Goal: Information Seeking & Learning: Find contact information

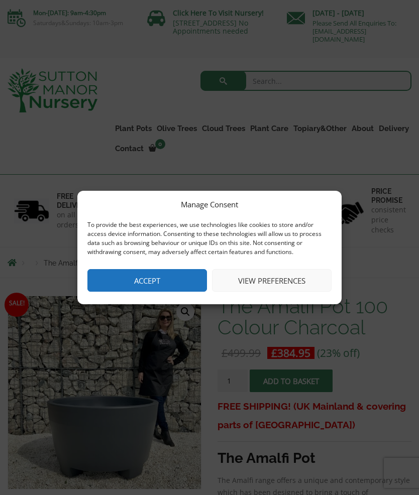
click at [142, 277] on button "Accept" at bounding box center [147, 280] width 120 height 23
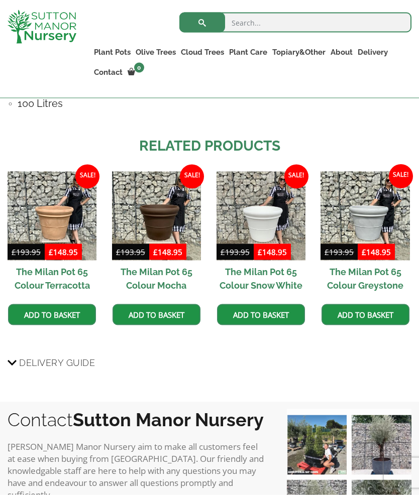
scroll to position [866, 0]
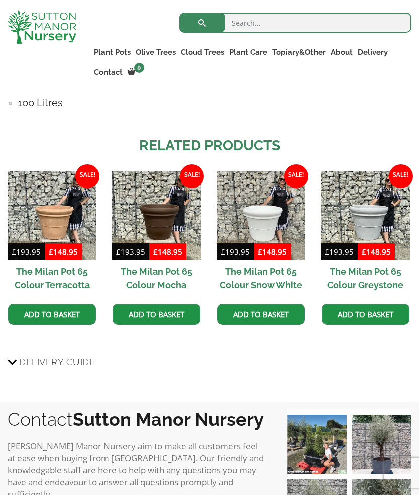
click at [61, 214] on img at bounding box center [52, 215] width 89 height 89
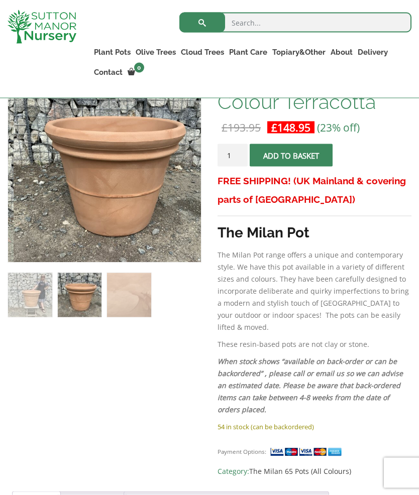
scroll to position [208, 0]
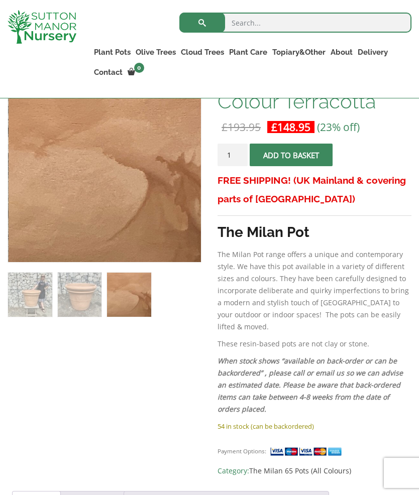
click at [33, 287] on img at bounding box center [30, 295] width 44 height 44
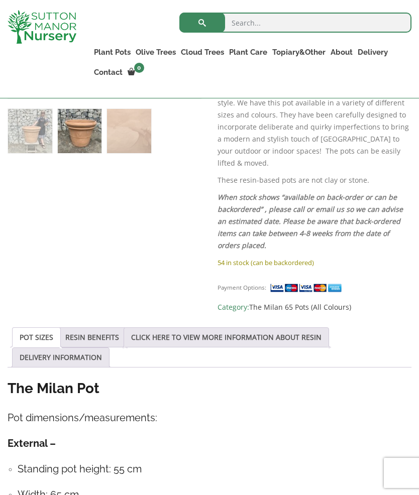
click at [105, 329] on link "RESIN BENEFITS" at bounding box center [92, 337] width 54 height 19
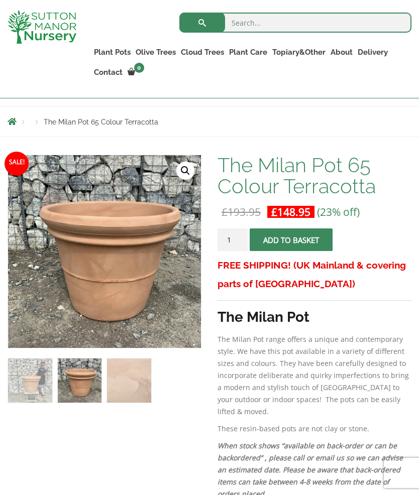
scroll to position [123, 0]
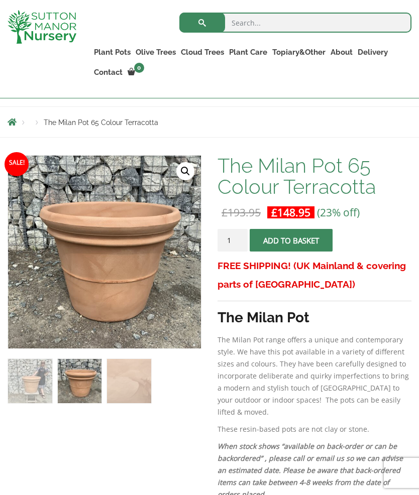
click at [93, 252] on img at bounding box center [260, 407] width 502 height 502
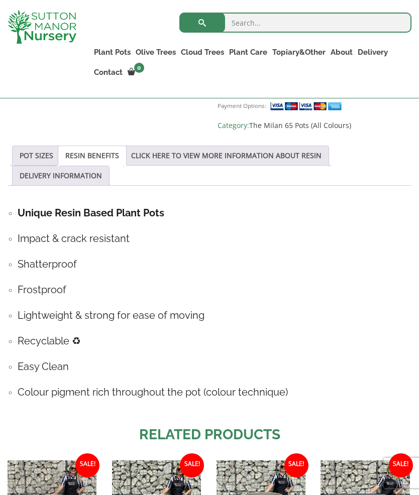
scroll to position [553, 0]
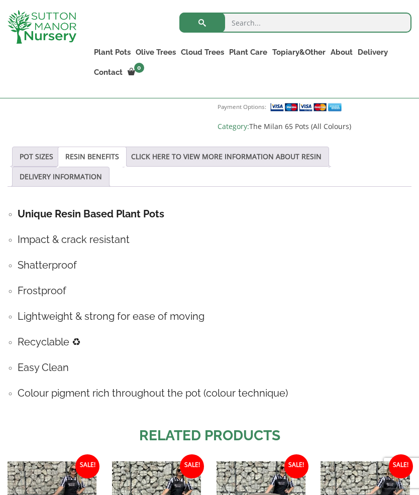
click at [37, 147] on link "POT SIZES" at bounding box center [37, 156] width 34 height 19
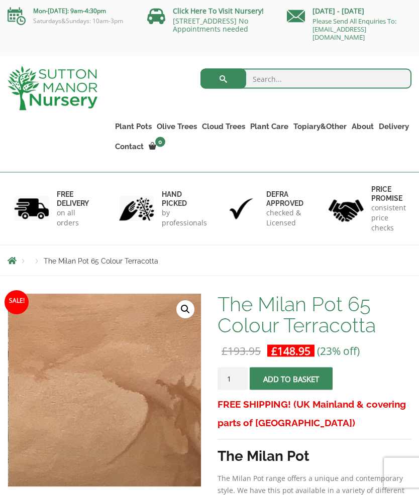
scroll to position [0, 0]
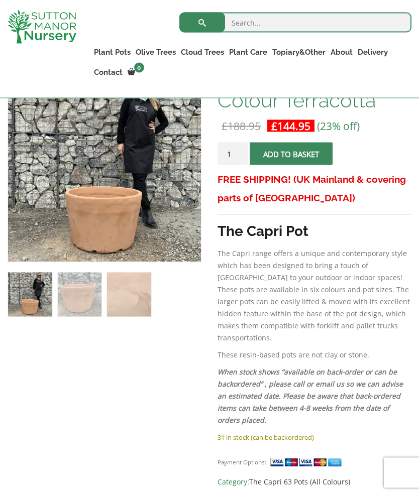
scroll to position [210, 0]
click at [92, 211] on img at bounding box center [259, 320] width 502 height 502
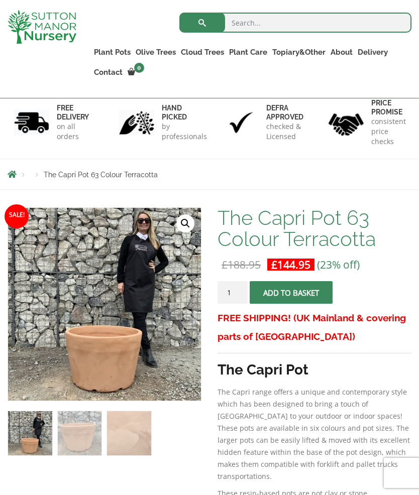
scroll to position [69, 0]
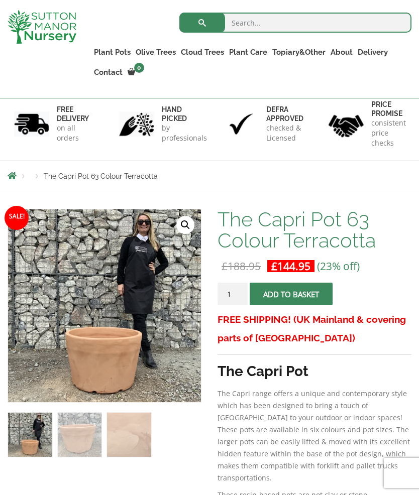
click at [78, 177] on span "The Capri Pot 63 Colour Terracotta" at bounding box center [101, 176] width 114 height 8
click at [9, 176] on span "Breadcrumbs" at bounding box center [12, 176] width 9 height 8
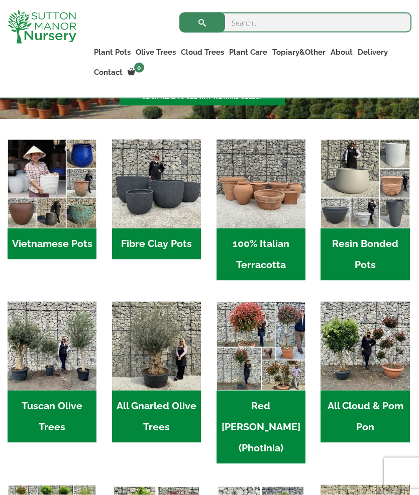
scroll to position [264, 0]
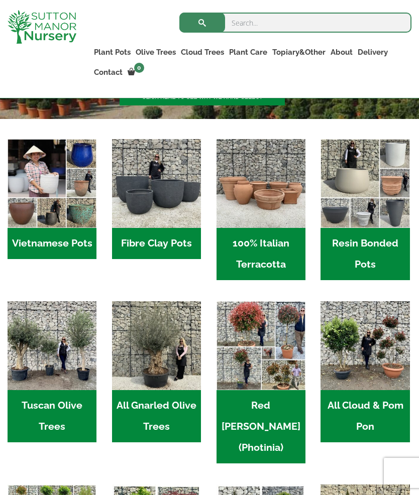
click at [282, 210] on img "Visit product category 100% Italian Terracotta" at bounding box center [261, 183] width 89 height 89
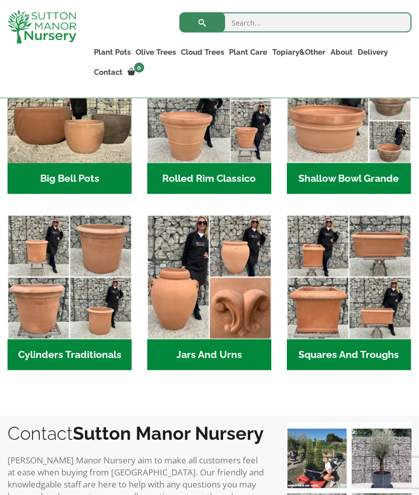
scroll to position [408, 0]
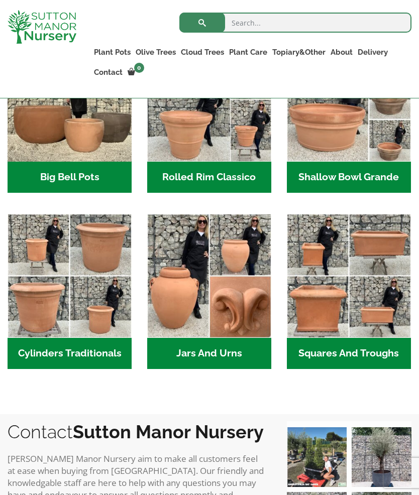
click at [352, 291] on img "Visit product category Squares And Troughs" at bounding box center [349, 276] width 124 height 124
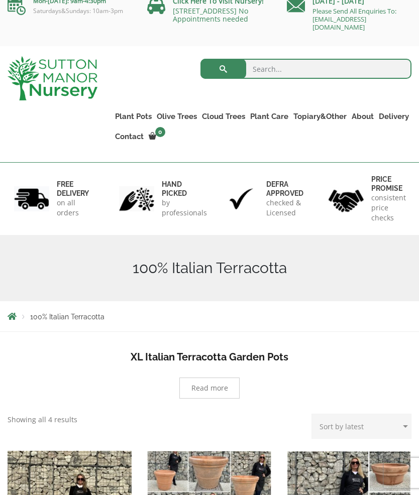
scroll to position [0, 0]
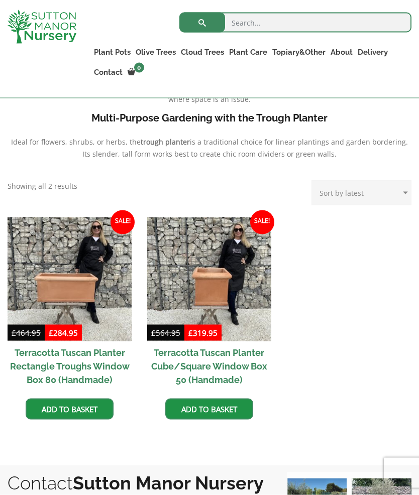
scroll to position [387, 0]
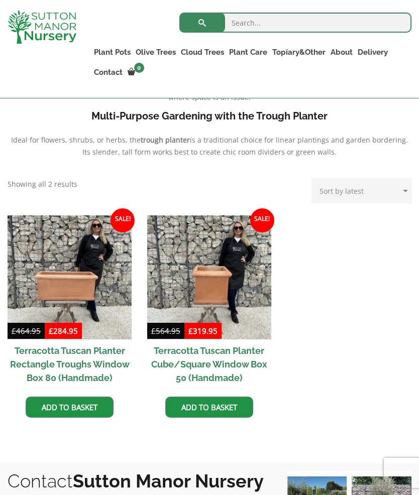
click at [244, 298] on img at bounding box center [209, 278] width 124 height 124
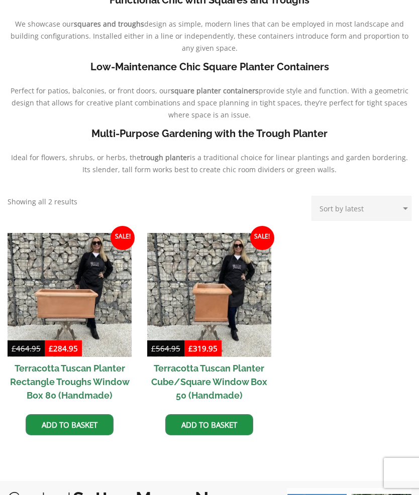
scroll to position [431, 0]
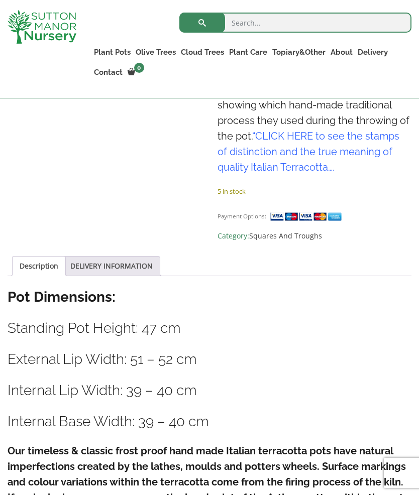
scroll to position [457, 0]
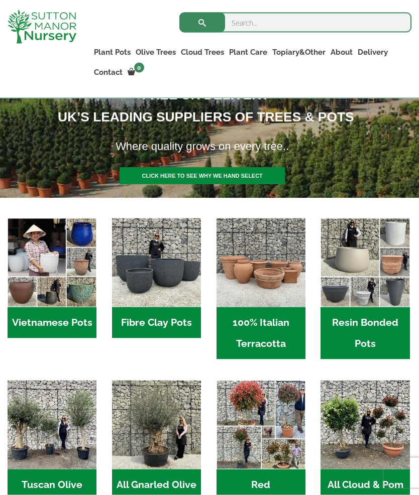
scroll to position [185, 0]
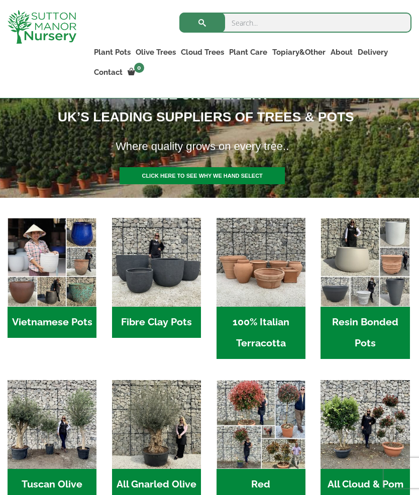
click at [159, 275] on img "Visit product category Fibre Clay Pots" at bounding box center [156, 262] width 89 height 89
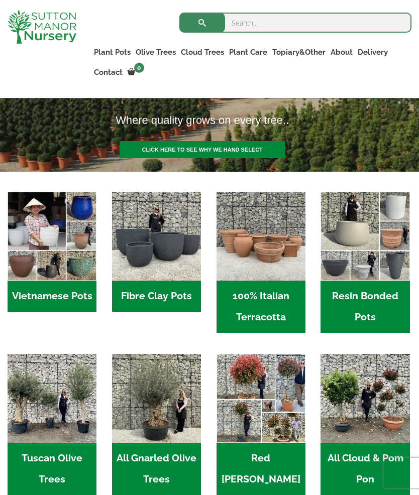
click at [367, 255] on img "Visit product category Resin Bonded Pots" at bounding box center [365, 236] width 89 height 89
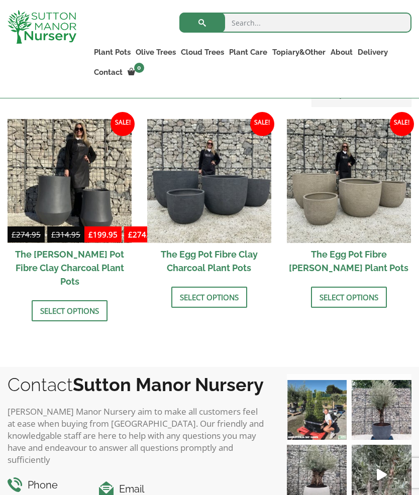
scroll to position [329, 0]
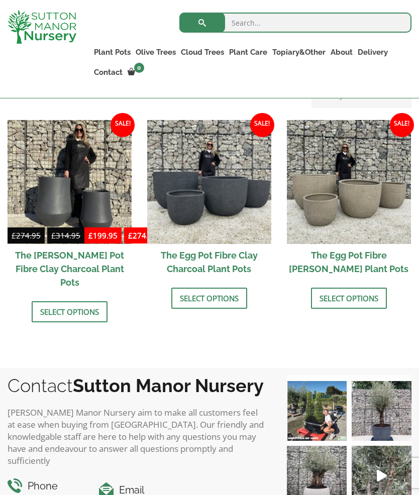
click at [200, 301] on link "Select options" at bounding box center [209, 298] width 76 height 21
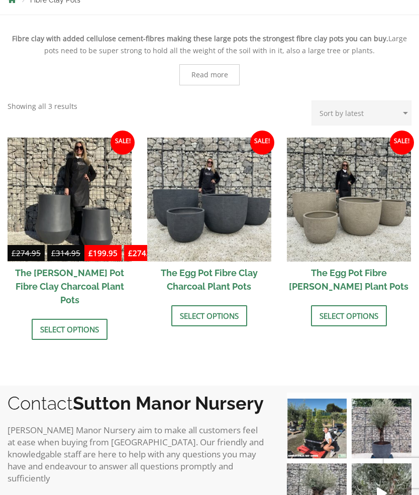
scroll to position [373, 0]
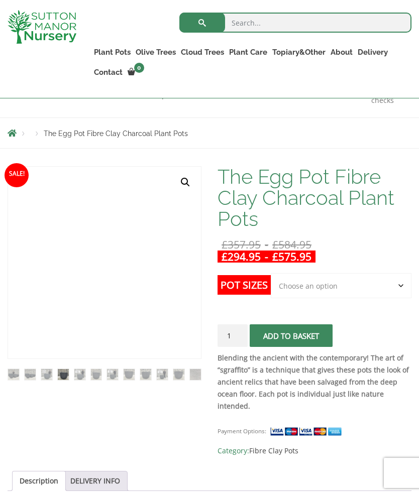
scroll to position [111, 0]
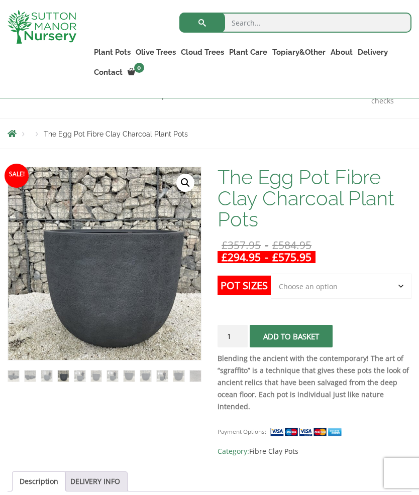
click at [403, 287] on select "Choose an option Click here to buy the 5th To Largest Pot In The Picture Click …" at bounding box center [341, 286] width 141 height 25
select select "Click here to buy the 4th To Largest Pot In The Picture"
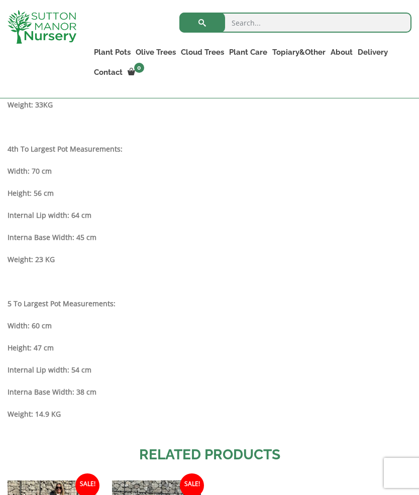
scroll to position [1018, 0]
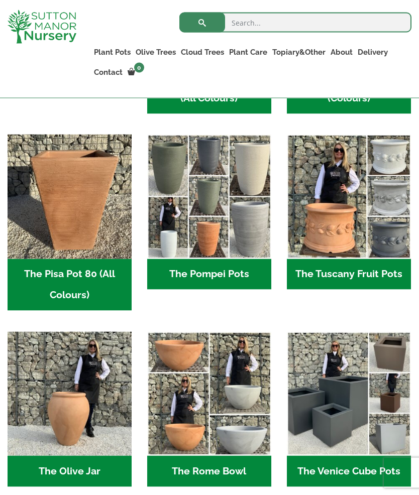
scroll to position [648, 0]
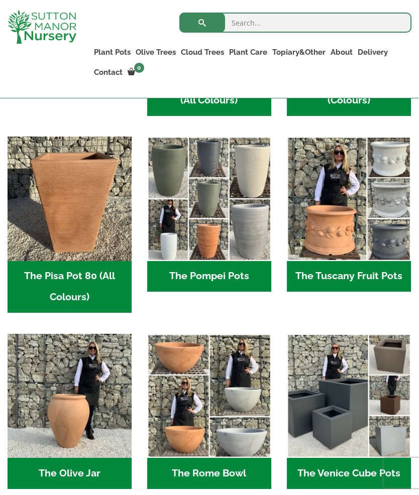
click at [355, 373] on img "Visit product category The Venice Cube Pots" at bounding box center [349, 396] width 124 height 124
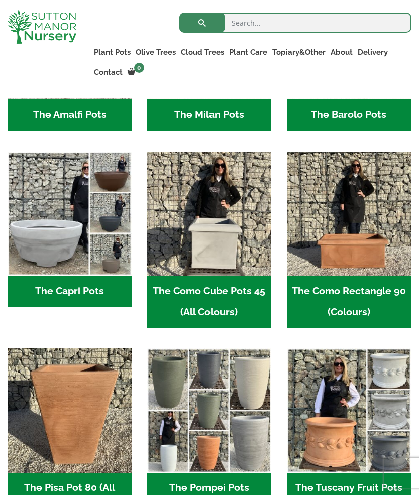
scroll to position [430, 0]
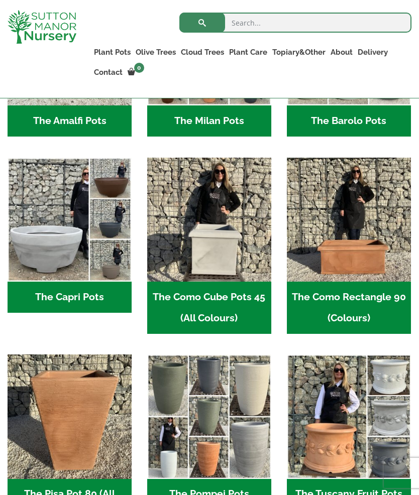
click at [247, 244] on img "Visit product category The Como Cube Pots 45 (All Colours)" at bounding box center [209, 220] width 124 height 124
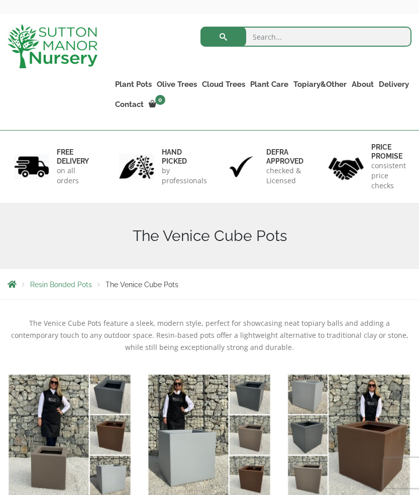
scroll to position [35, 0]
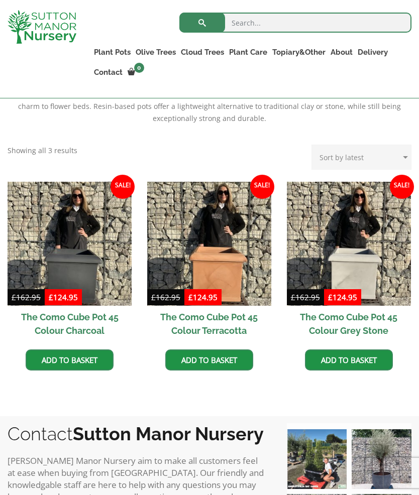
scroll to position [256, 0]
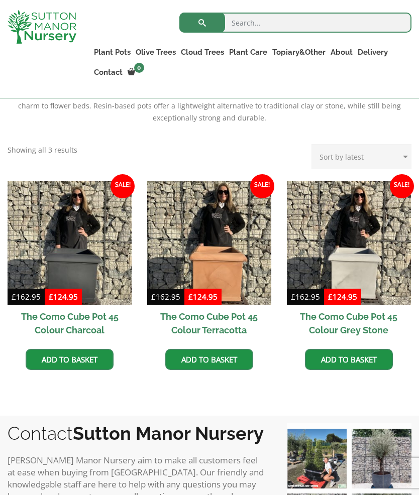
click at [248, 264] on img at bounding box center [209, 243] width 124 height 124
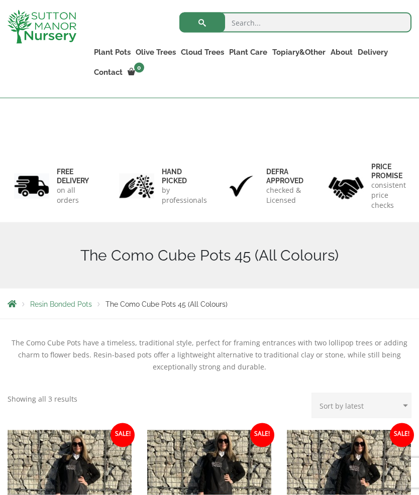
scroll to position [0, 0]
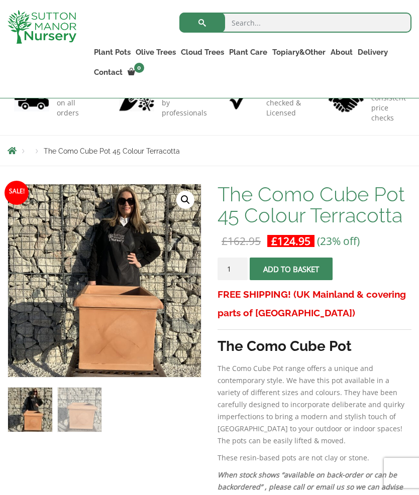
scroll to position [79, 0]
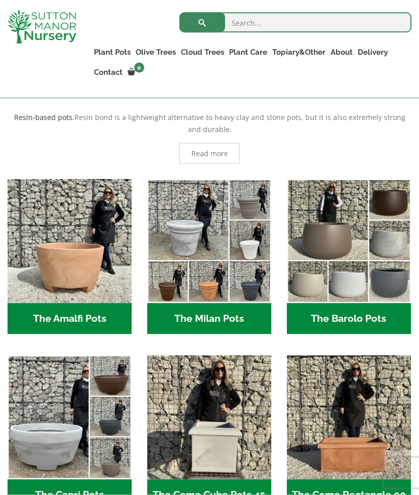
scroll to position [233, 0]
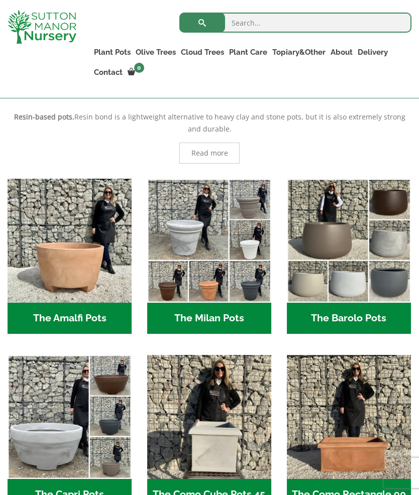
click at [243, 268] on img "Visit product category The Milan Pots" at bounding box center [209, 241] width 124 height 124
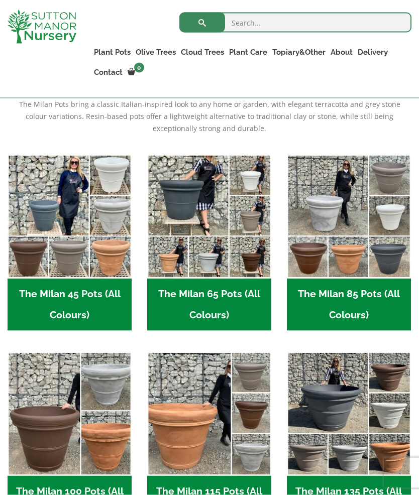
scroll to position [246, 0]
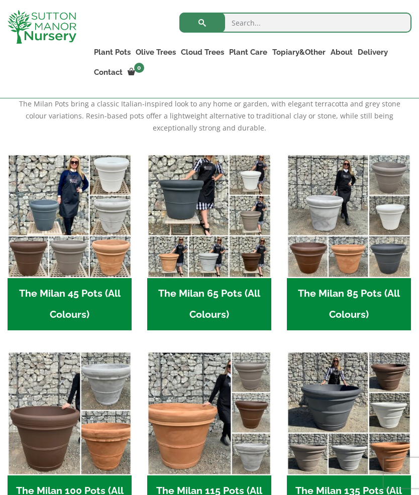
click at [348, 260] on img "Visit product category The Milan 85 Pots (All Colours)" at bounding box center [349, 216] width 124 height 124
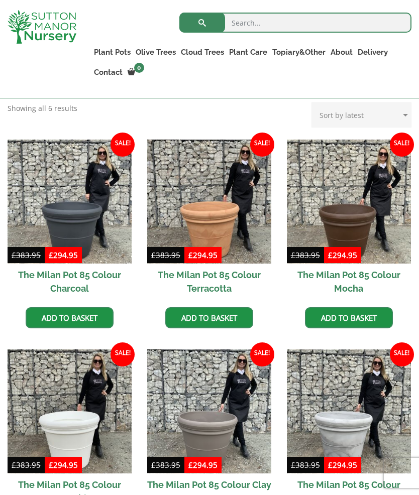
scroll to position [220, 0]
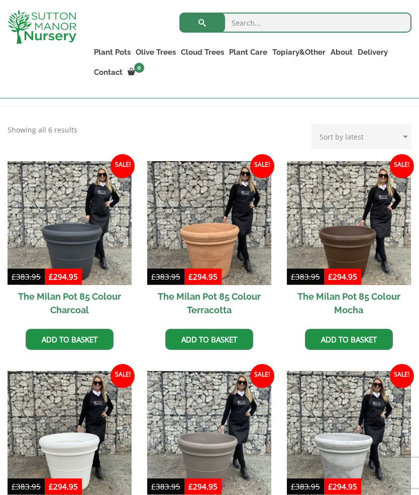
click at [236, 253] on img at bounding box center [209, 223] width 124 height 124
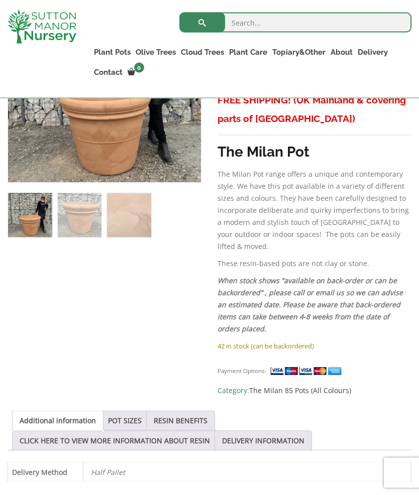
scroll to position [291, 0]
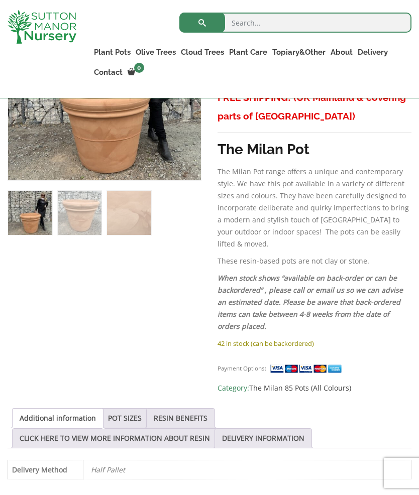
click at [137, 369] on div "Sale! 🔍 The Milan Pot 85 Colour Terracotta £ 383.95 Original price was: £383.95…" at bounding box center [210, 351] width 404 height 729
click at [131, 409] on link "POT SIZES" at bounding box center [125, 418] width 34 height 19
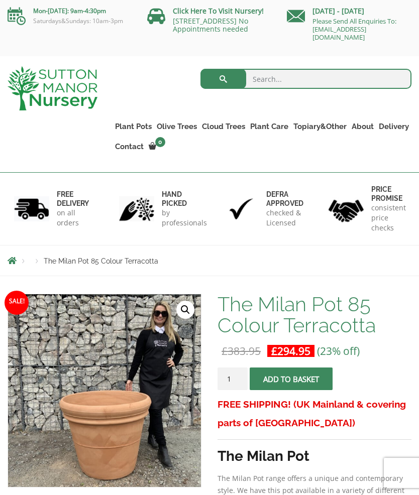
scroll to position [0, 0]
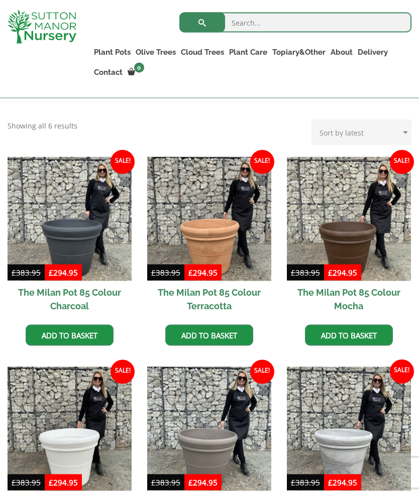
scroll to position [217, 0]
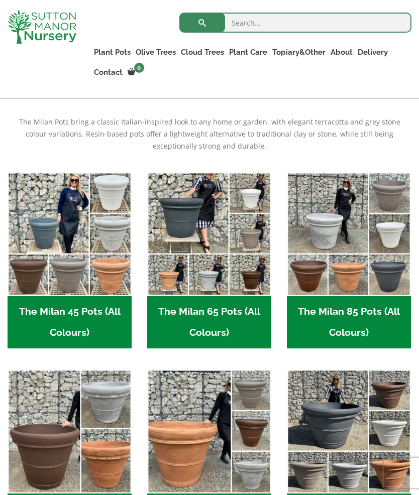
click at [377, 255] on img "Visit product category The Milan 85 Pots (All Colours)" at bounding box center [349, 234] width 124 height 124
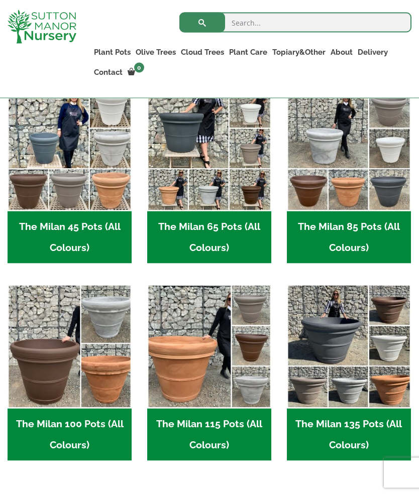
scroll to position [313, 0]
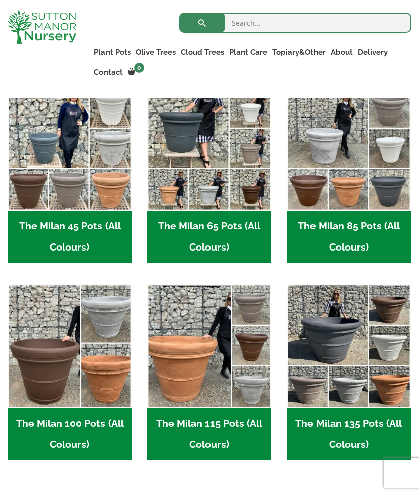
click at [232, 235] on h2 "The Milan 65 Pots (All Colours) (6)" at bounding box center [209, 237] width 124 height 52
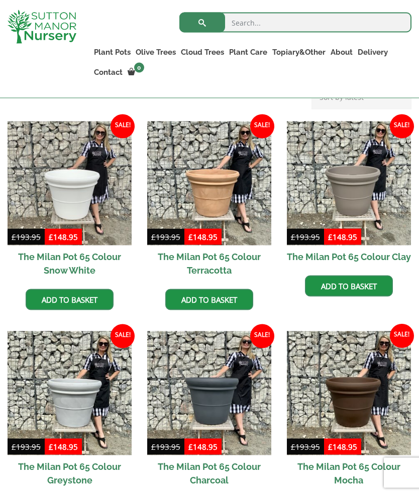
scroll to position [260, 0]
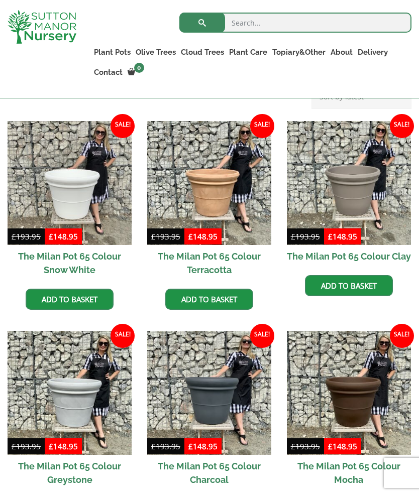
click at [242, 213] on img at bounding box center [209, 183] width 124 height 124
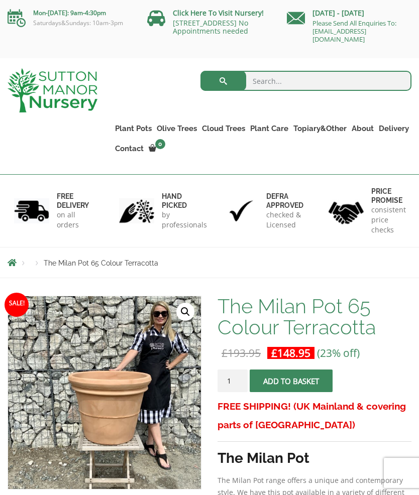
click at [203, 28] on link "[STREET_ADDRESS] No Appointments needed" at bounding box center [210, 27] width 75 height 18
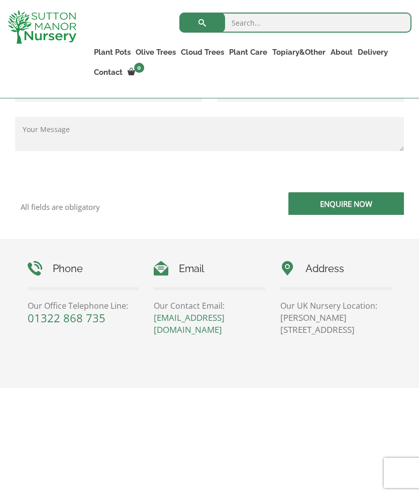
scroll to position [350, 0]
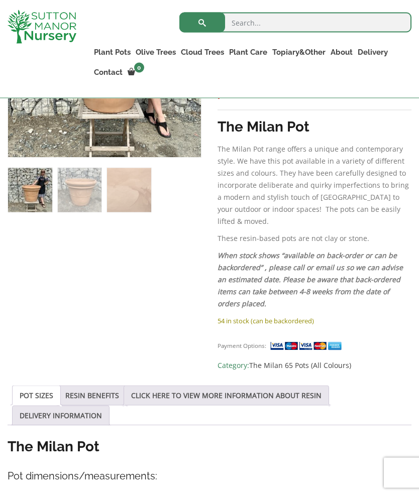
scroll to position [314, 0]
click at [309, 386] on link "CLICK HERE TO VIEW MORE INFORMATION ABOUT RESIN" at bounding box center [226, 395] width 190 height 19
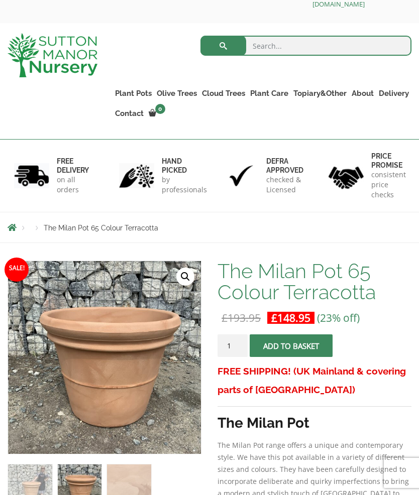
scroll to position [0, 0]
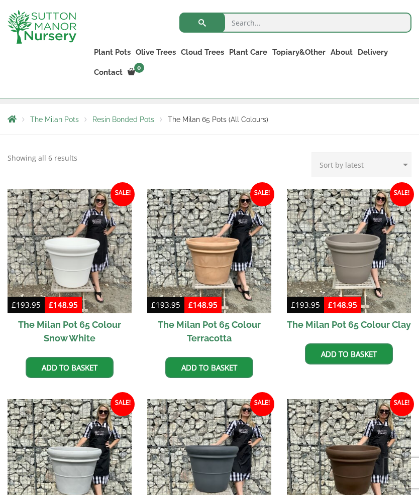
scroll to position [189, 0]
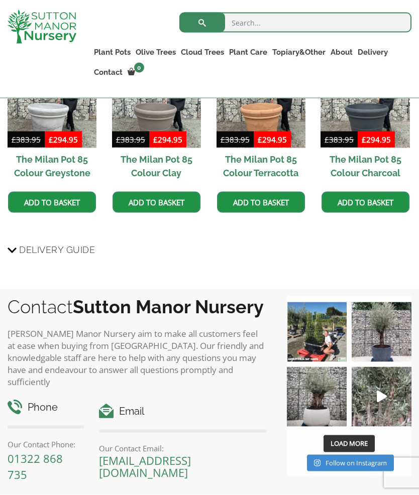
scroll to position [774, 0]
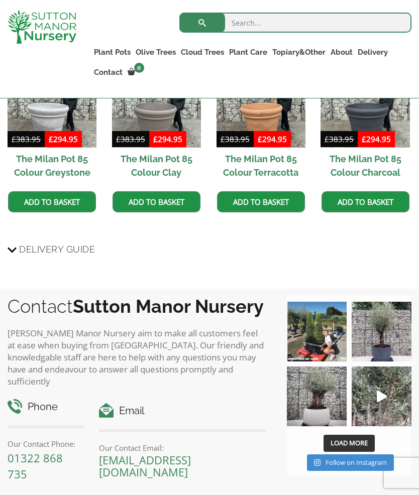
click at [376, 392] on img at bounding box center [382, 397] width 60 height 60
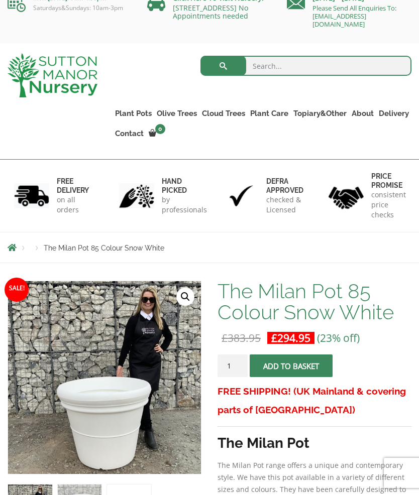
scroll to position [0, 0]
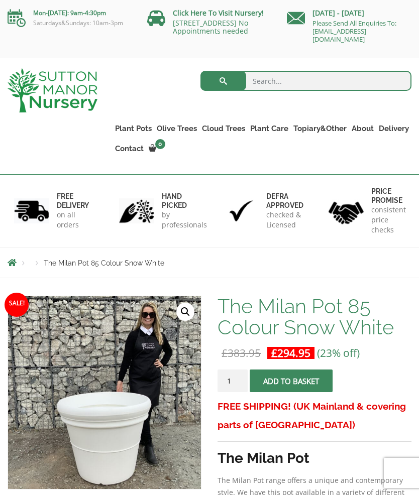
click at [288, 84] on input "search" at bounding box center [306, 81] width 212 height 20
click at [223, 81] on button "submit" at bounding box center [223, 81] width 46 height 20
click at [293, 85] on input "Milano 65" at bounding box center [306, 81] width 212 height 20
type input "Milan 65"
click at [223, 81] on button "submit" at bounding box center [223, 81] width 46 height 20
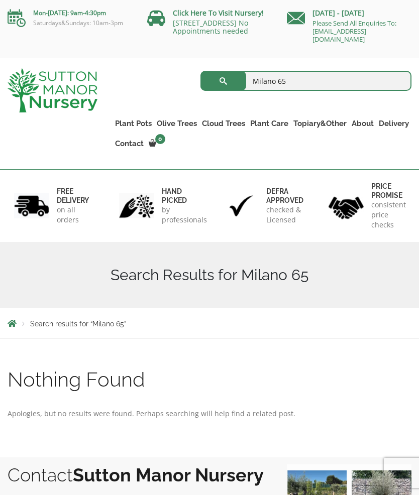
click at [294, 86] on input "Milano 65" at bounding box center [306, 81] width 212 height 20
type input "[GEOGRAPHIC_DATA]"
click at [223, 81] on button "submit" at bounding box center [223, 81] width 46 height 20
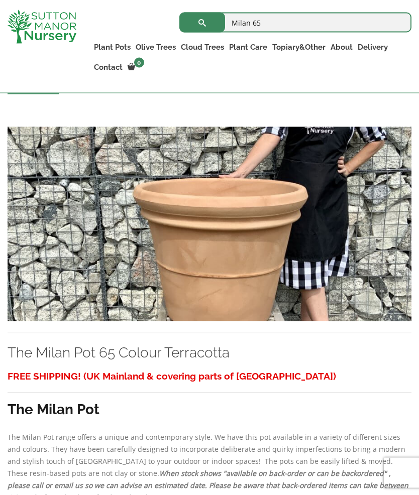
scroll to position [660, 0]
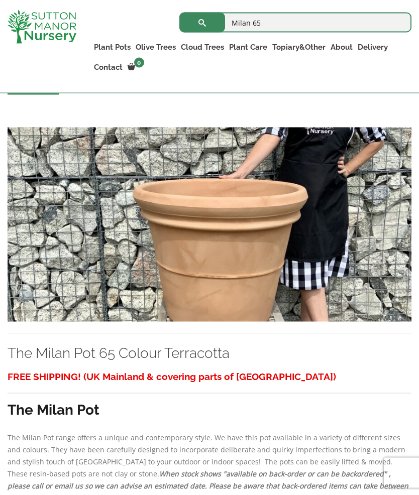
click at [362, 271] on img at bounding box center [210, 225] width 404 height 194
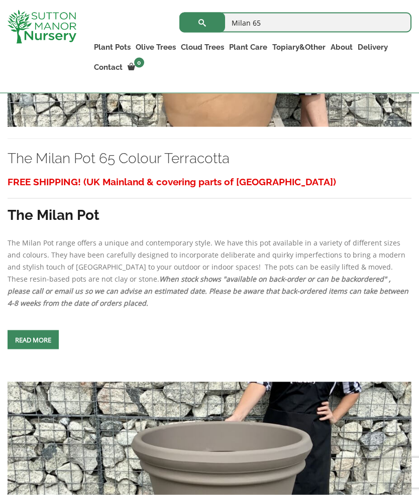
scroll to position [856, 0]
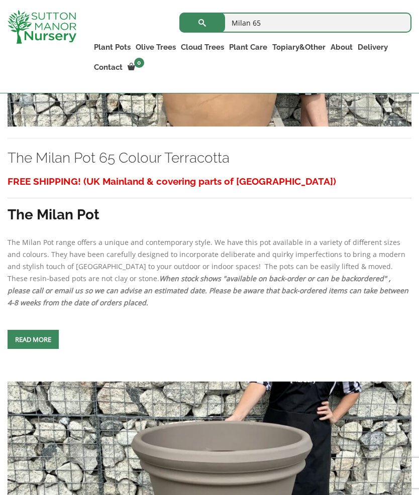
click at [33, 340] on span at bounding box center [33, 340] width 0 height 0
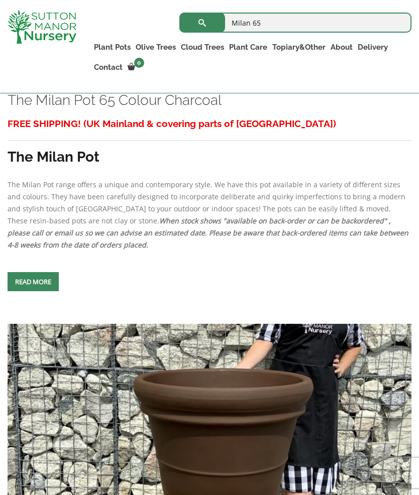
scroll to position [2255, 0]
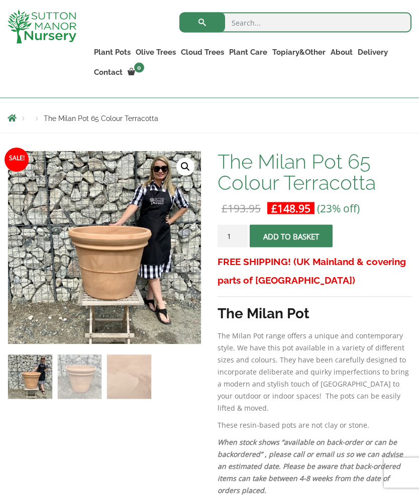
scroll to position [127, 0]
click at [118, 265] on img at bounding box center [259, 402] width 502 height 502
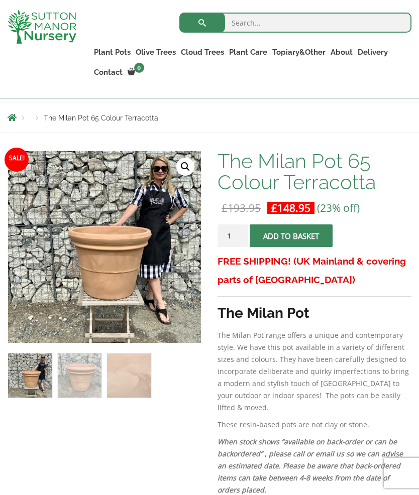
click at [136, 280] on img at bounding box center [259, 402] width 502 height 502
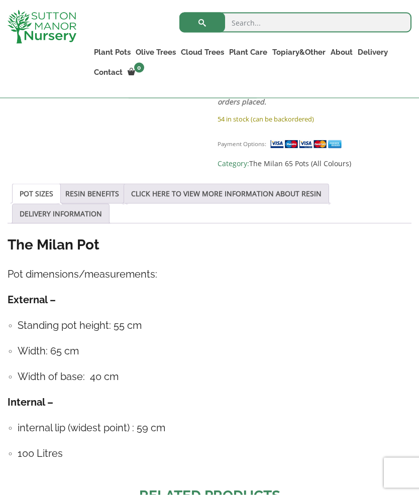
scroll to position [517, 0]
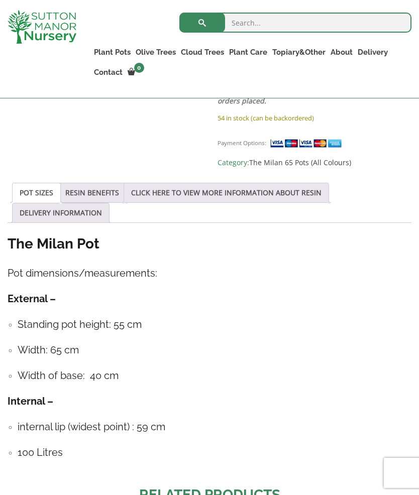
click at [68, 210] on link "DELIVERY INFORMATION" at bounding box center [61, 213] width 82 height 19
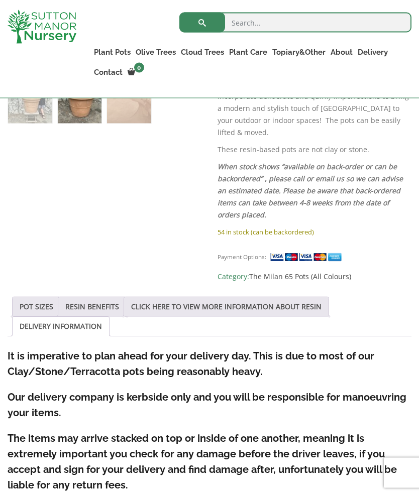
scroll to position [396, 0]
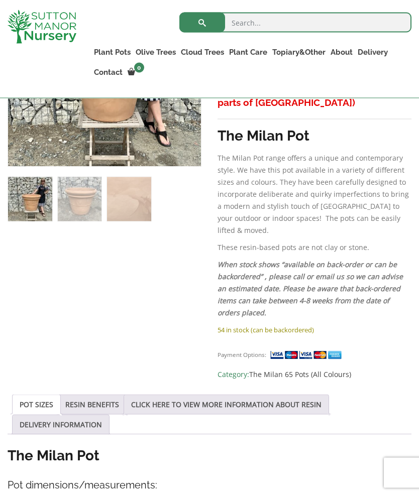
scroll to position [315, 0]
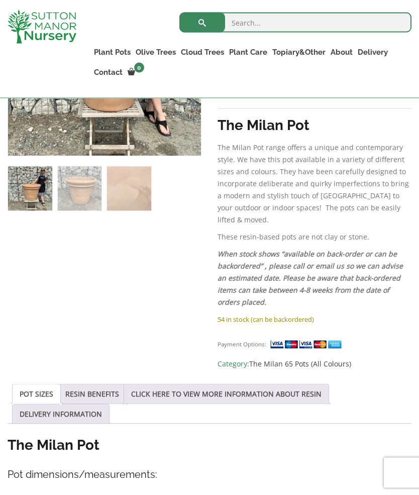
click at [298, 385] on link "CLICK HERE TO VIEW MORE INFORMATION ABOUT RESIN" at bounding box center [226, 394] width 190 height 19
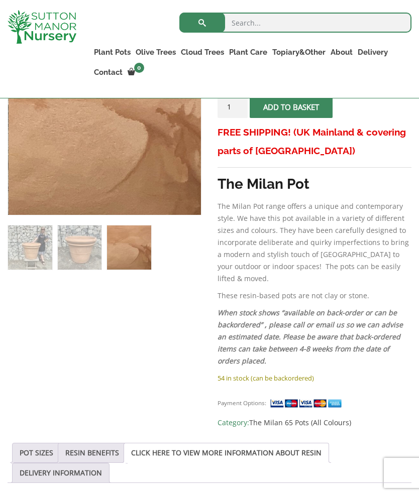
scroll to position [256, 0]
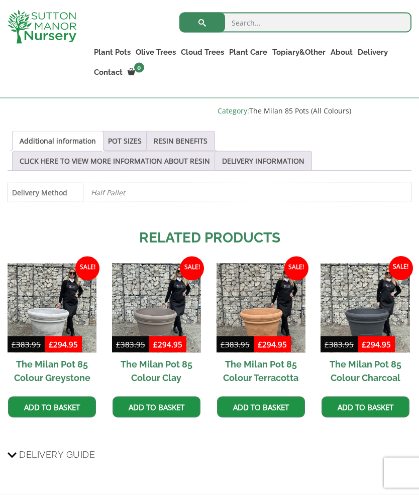
scroll to position [569, 0]
click at [179, 305] on img at bounding box center [156, 307] width 89 height 89
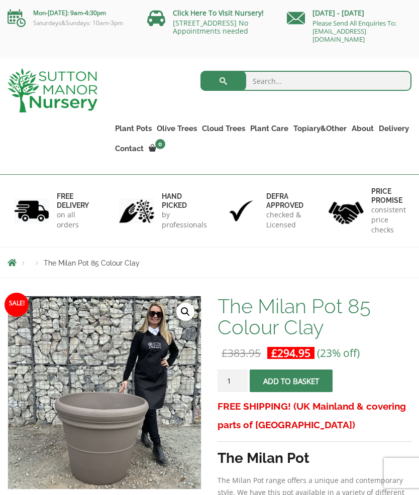
click at [0, 0] on link "The Old Stone Pots" at bounding box center [0, 0] width 0 height 0
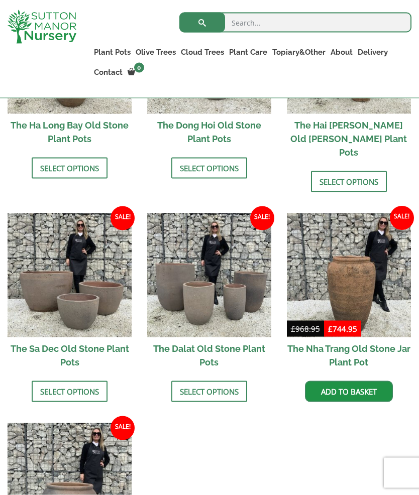
scroll to position [500, 0]
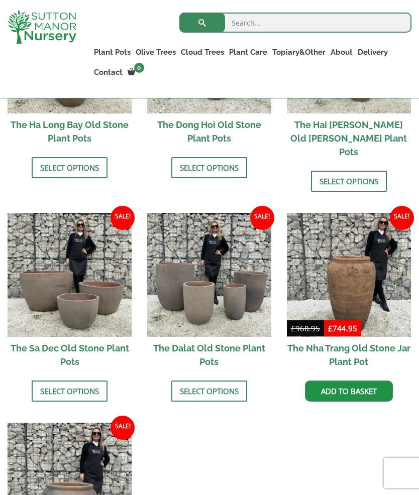
click at [81, 284] on img at bounding box center [70, 275] width 124 height 124
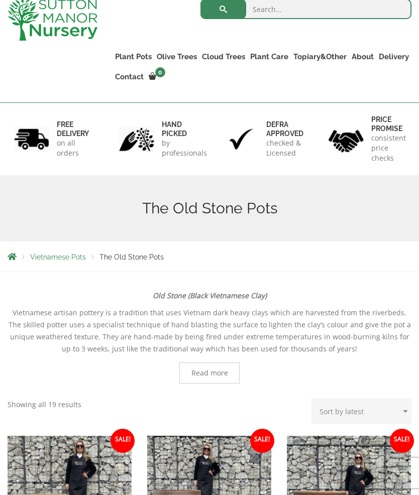
scroll to position [0, 0]
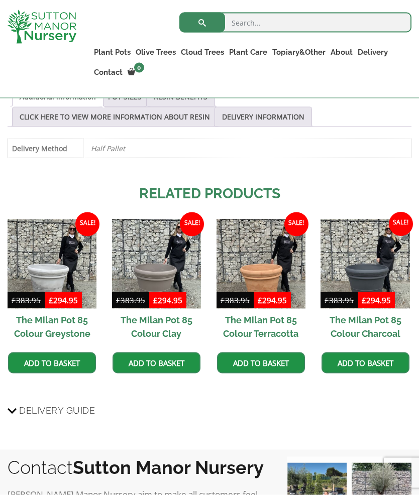
scroll to position [613, 0]
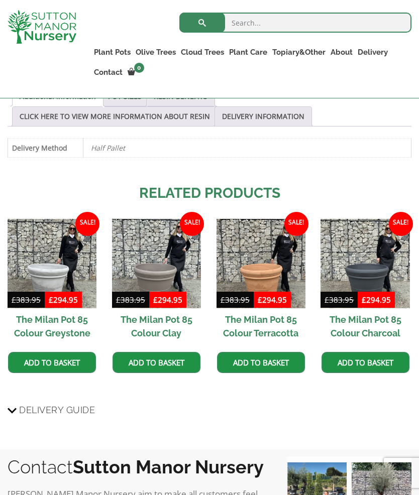
click at [0, 0] on link "Gnarled Olive Trees" at bounding box center [0, 0] width 0 height 0
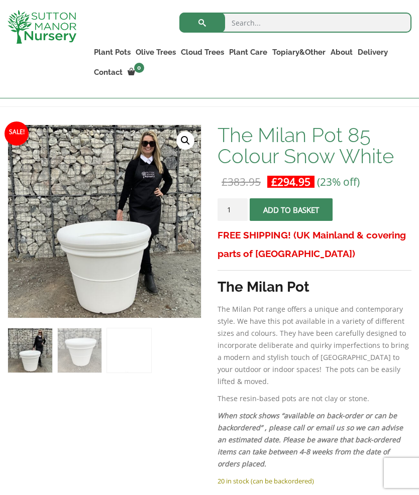
scroll to position [153, 0]
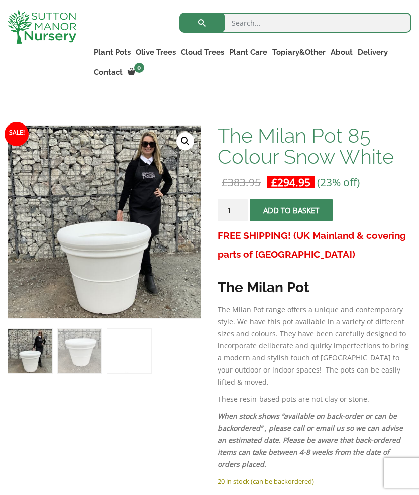
click at [0, 0] on link "Ilex Crenata" at bounding box center [0, 0] width 0 height 0
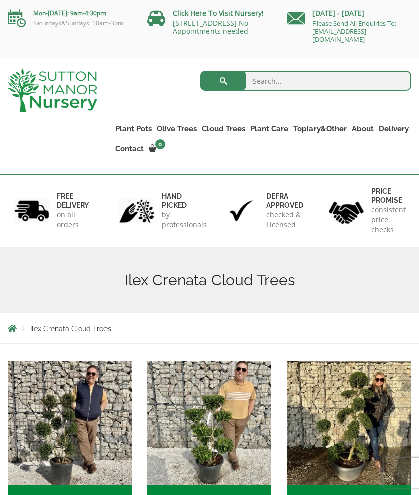
click at [0, 0] on link "Taxus Baccata (Yew)" at bounding box center [0, 0] width 0 height 0
click at [0, 0] on link "Fibre Clay Pots" at bounding box center [0, 0] width 0 height 0
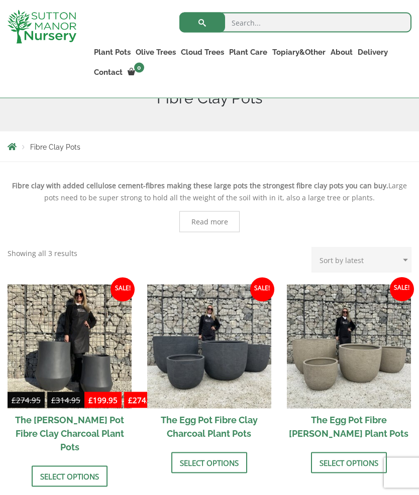
scroll to position [162, 0]
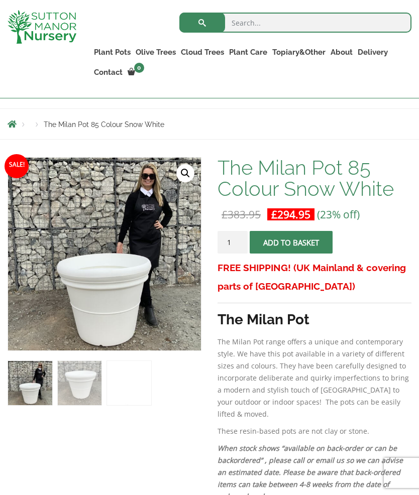
scroll to position [129, 0]
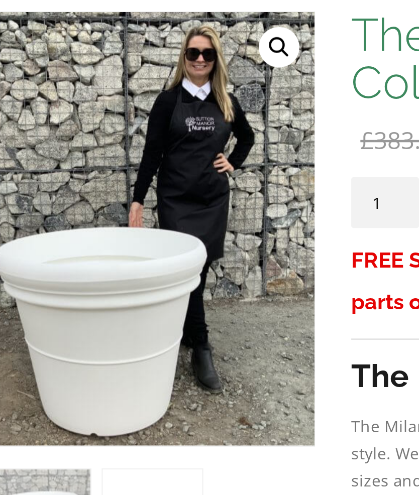
click at [36, 157] on img at bounding box center [261, 401] width 502 height 502
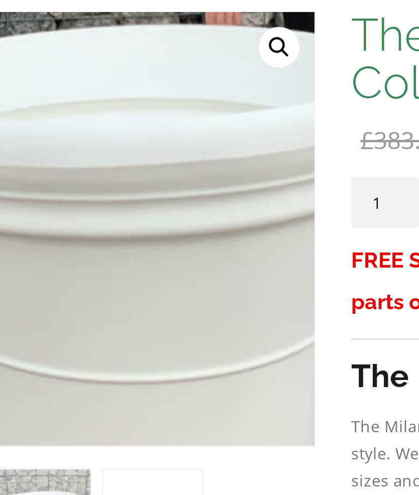
click at [22, 12] on img at bounding box center [121, 157] width 502 height 502
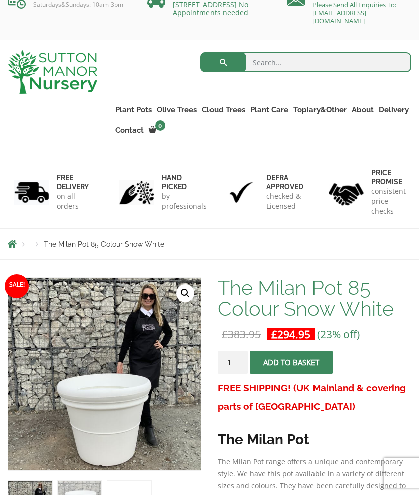
scroll to position [0, 0]
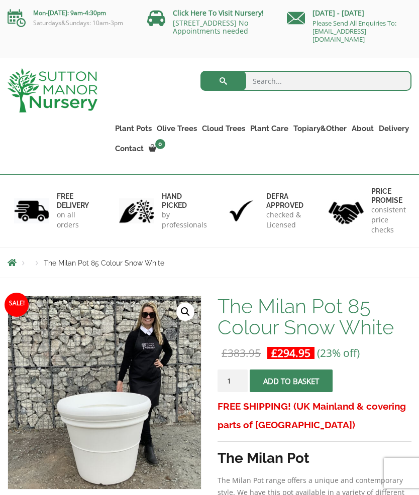
click at [135, 146] on link "Contact" at bounding box center [130, 149] width 34 height 14
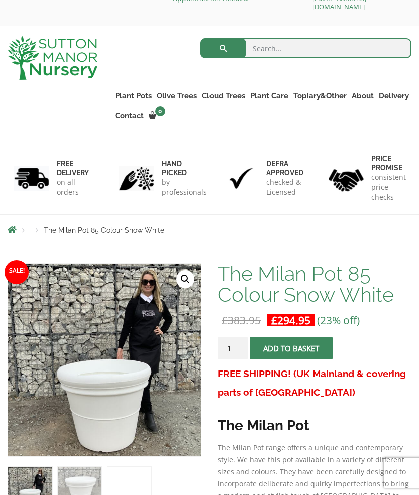
scroll to position [30, 0]
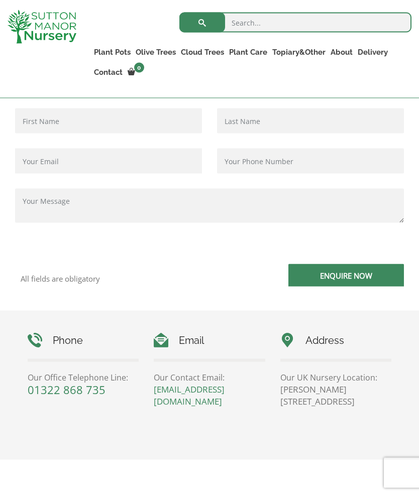
scroll to position [282, 0]
click at [415, 192] on div "All fields are obligatory Enquire Now" at bounding box center [209, 209] width 419 height 203
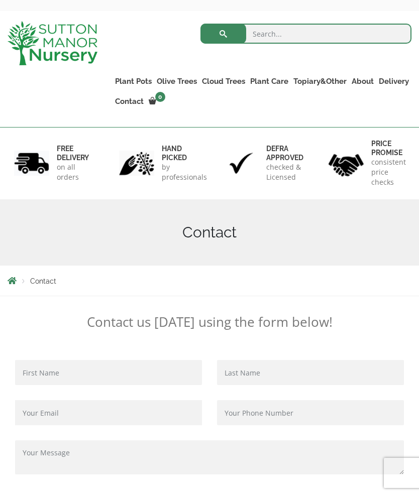
scroll to position [0, 0]
